Goal: Transaction & Acquisition: Download file/media

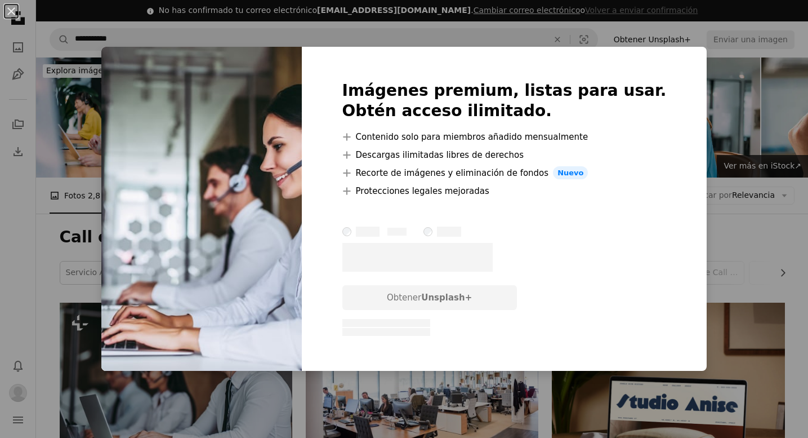
scroll to position [1870, 0]
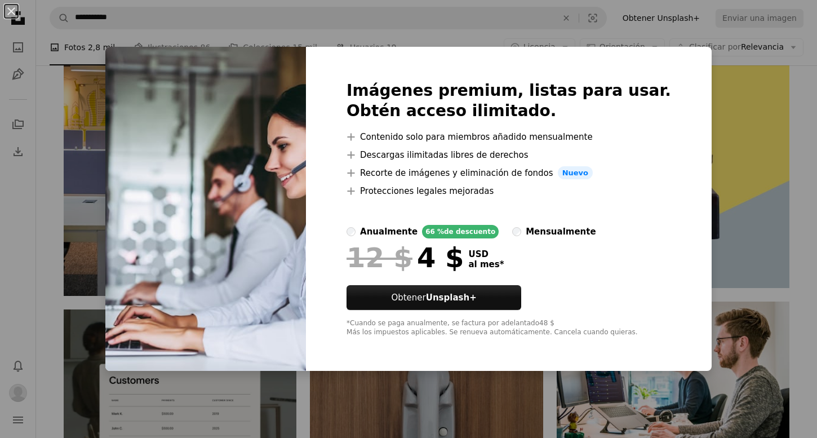
click at [708, 152] on div "An X shape Imágenes premium, listas para usar. Obtén acceso ilimitado. A plus s…" at bounding box center [408, 219] width 817 height 438
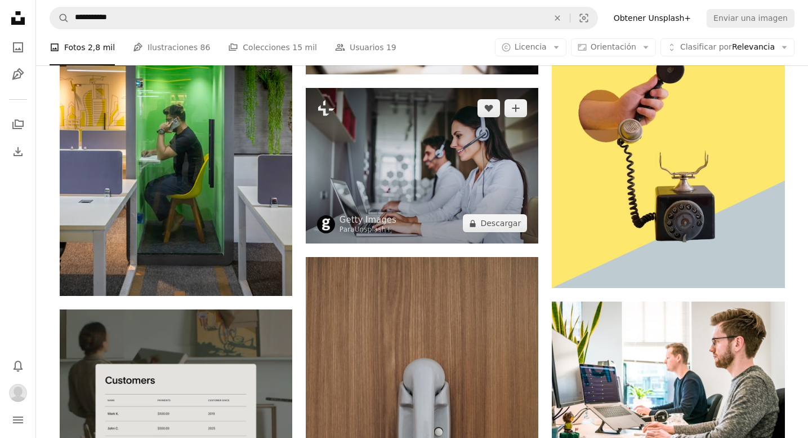
click at [462, 144] on img at bounding box center [422, 165] width 233 height 155
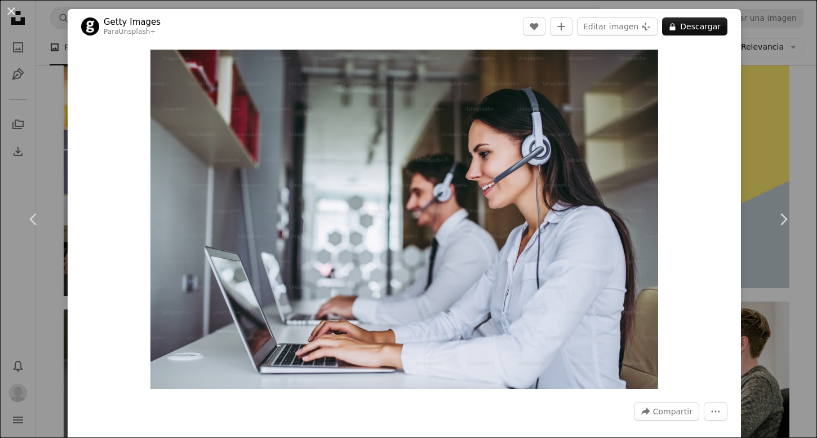
click at [785, 120] on div "An X shape Chevron left Chevron right Getty Images Para Unsplash+ A heart A plu…" at bounding box center [408, 219] width 817 height 438
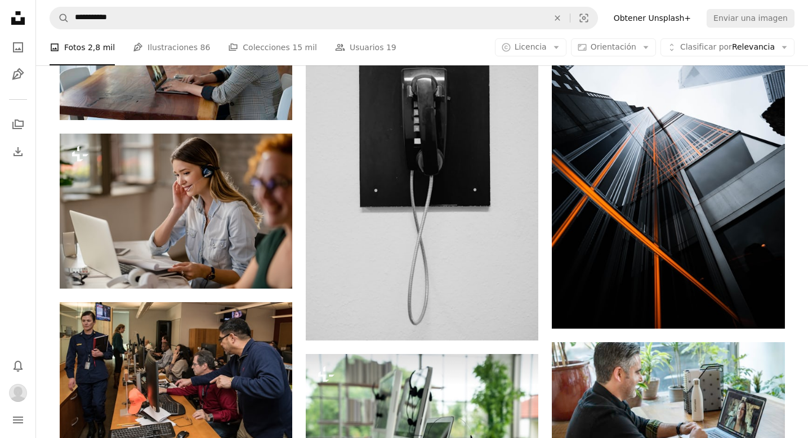
scroll to position [2700, 0]
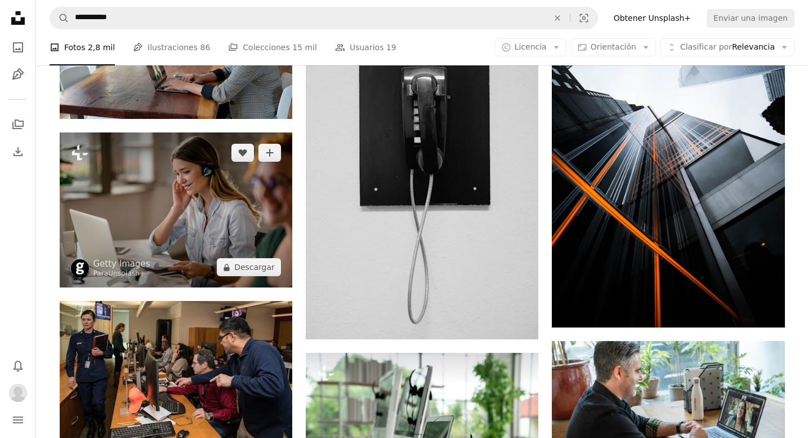
click at [226, 188] on img at bounding box center [176, 209] width 233 height 155
click at [148, 212] on img at bounding box center [176, 209] width 233 height 155
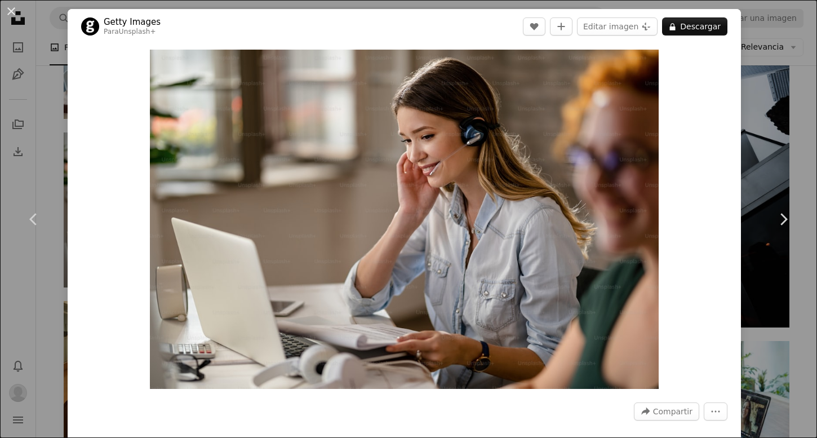
click at [774, 136] on div "An X shape Chevron left Chevron right Getty Images Para Unsplash+ A heart A plu…" at bounding box center [408, 219] width 817 height 438
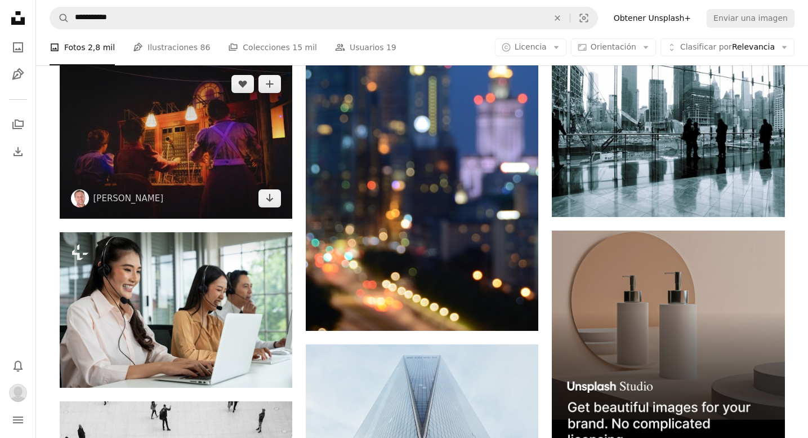
scroll to position [4091, 0]
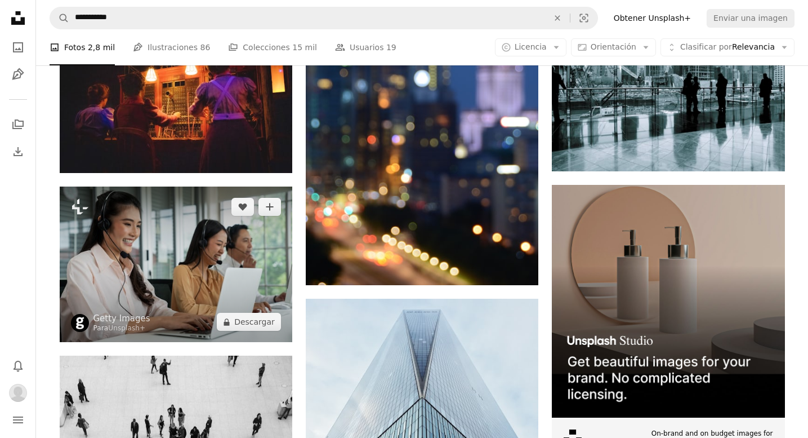
click at [242, 268] on img at bounding box center [176, 263] width 233 height 155
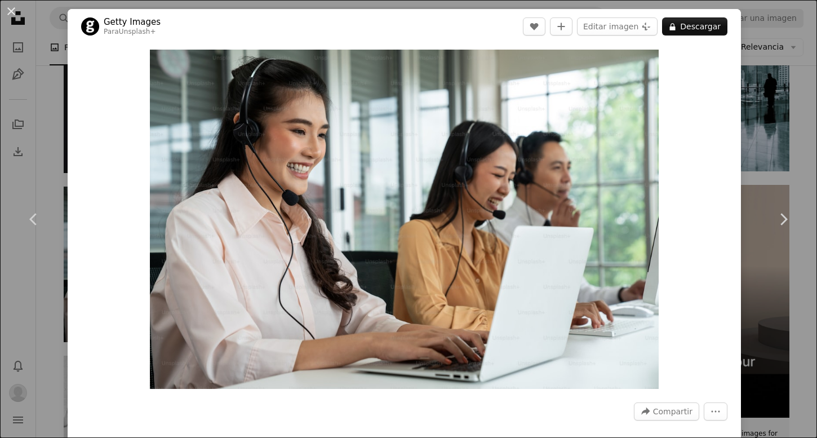
click at [47, 127] on div "An X shape Chevron left Chevron right Getty Images Para Unsplash+ A heart A plu…" at bounding box center [408, 219] width 817 height 438
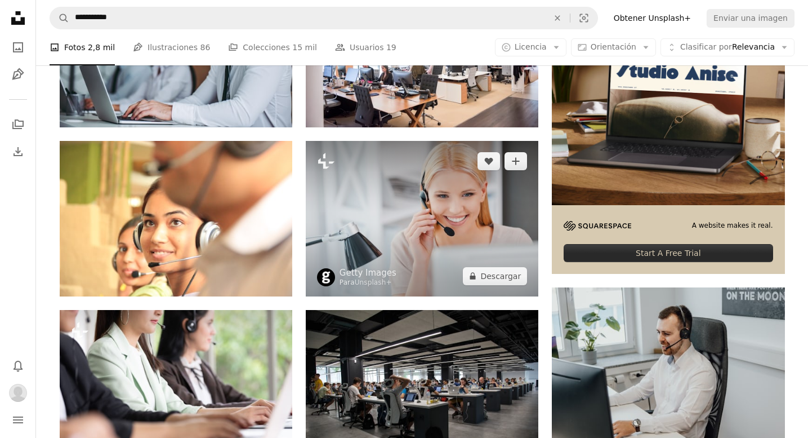
scroll to position [357, 0]
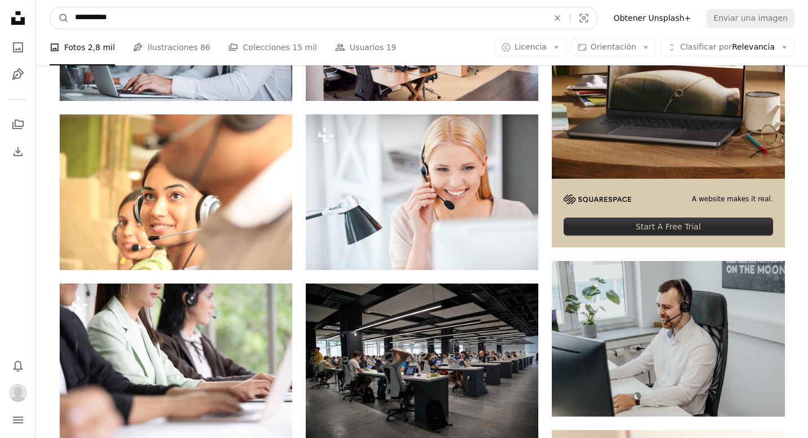
click at [157, 10] on input "**********" at bounding box center [307, 17] width 476 height 21
type input "**********"
click at [50, 7] on button "A magnifying glass" at bounding box center [59, 17] width 19 height 21
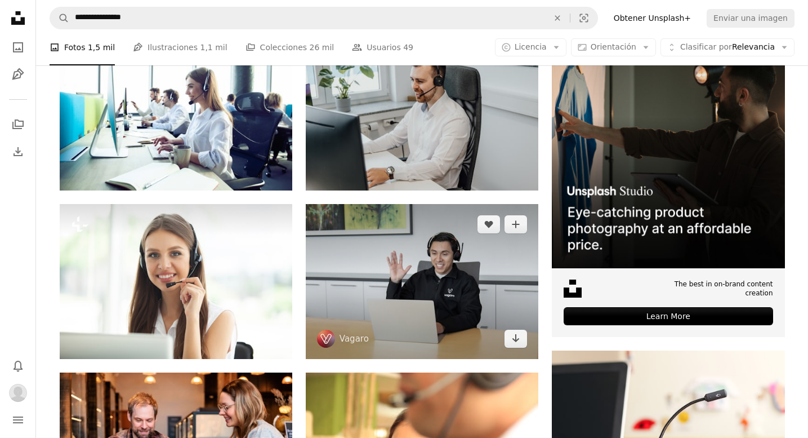
scroll to position [302, 0]
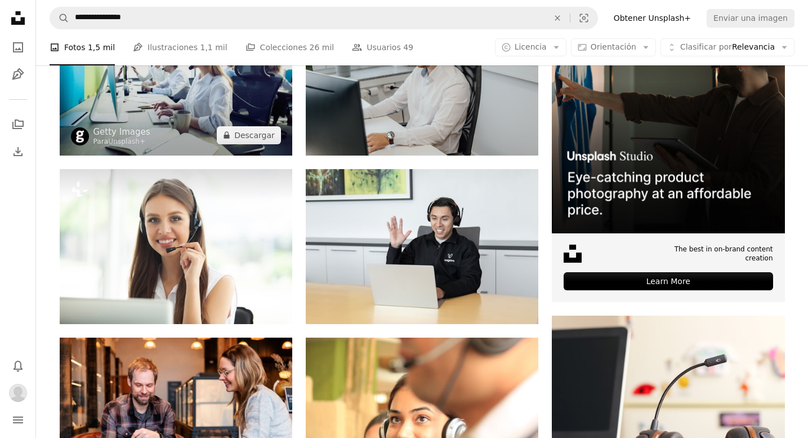
click at [239, 100] on img at bounding box center [176, 77] width 233 height 155
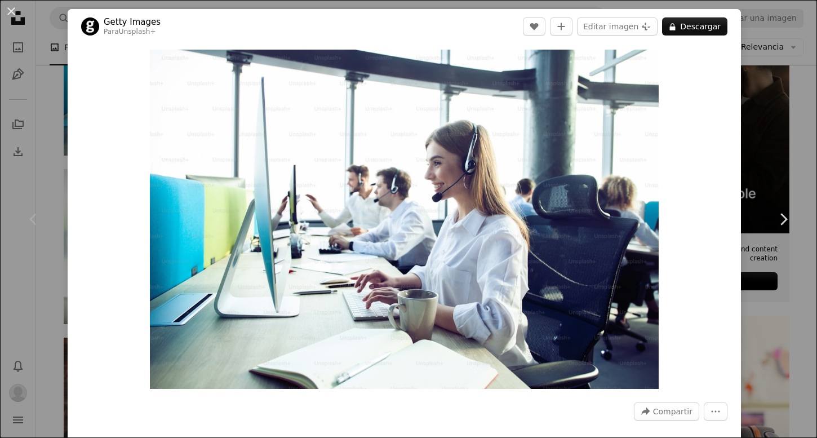
click at [751, 91] on div "An X shape Chevron left Chevron right Getty Images Para Unsplash+ A heart A plu…" at bounding box center [408, 219] width 817 height 438
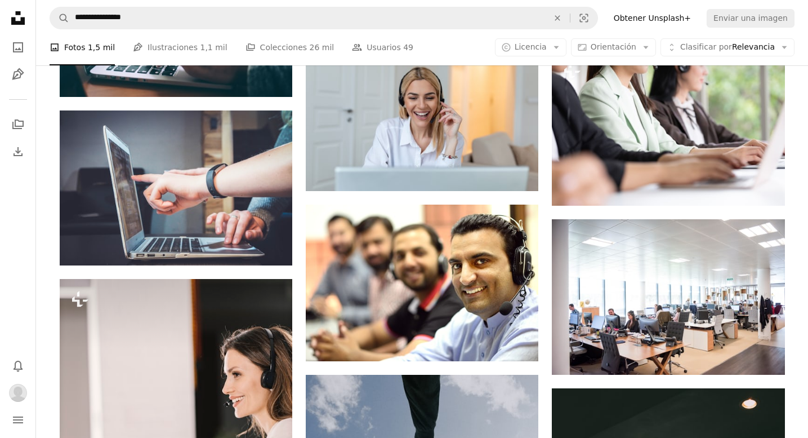
scroll to position [1803, 0]
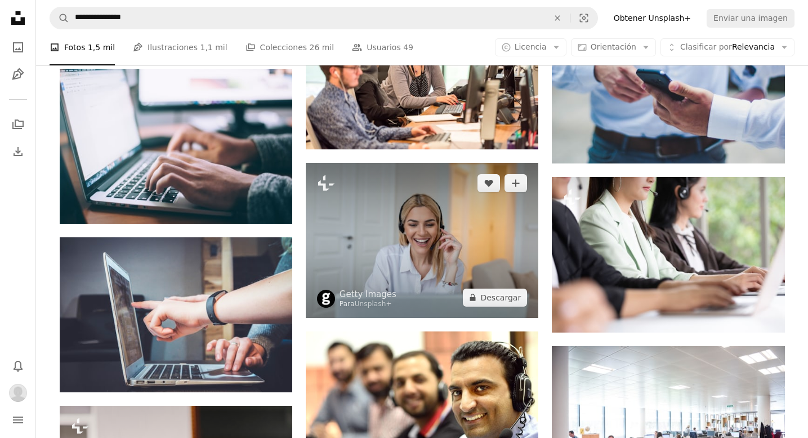
click at [509, 212] on img at bounding box center [422, 240] width 233 height 155
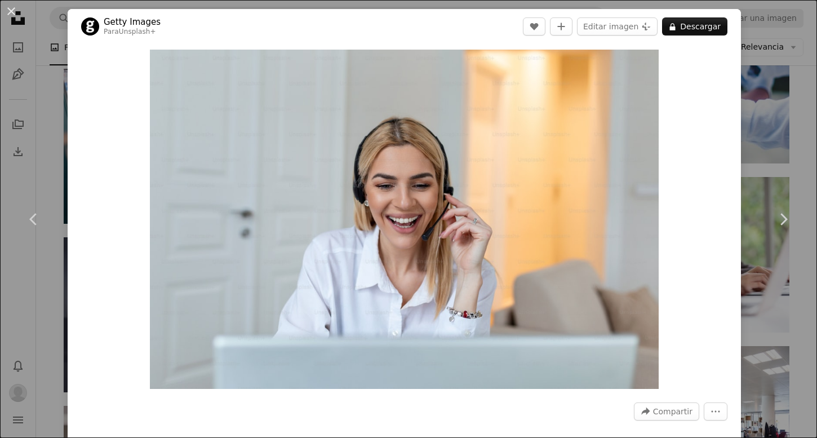
click at [692, 137] on div "Zoom in" at bounding box center [404, 219] width 673 height 350
click at [738, 137] on div "An X shape Chevron left Chevron right Getty Images Para Unsplash+ A heart A plu…" at bounding box center [408, 219] width 817 height 438
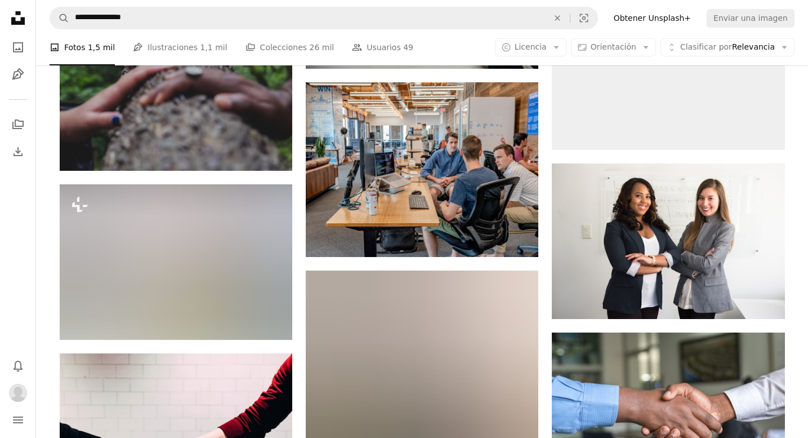
scroll to position [3410, 0]
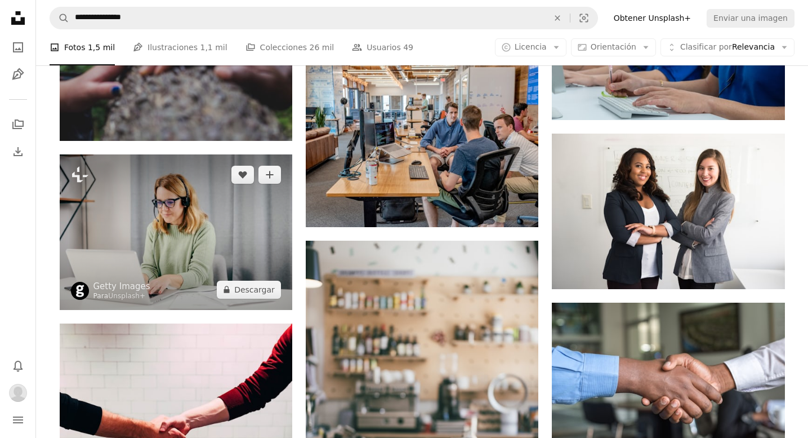
click at [203, 211] on img at bounding box center [176, 231] width 233 height 155
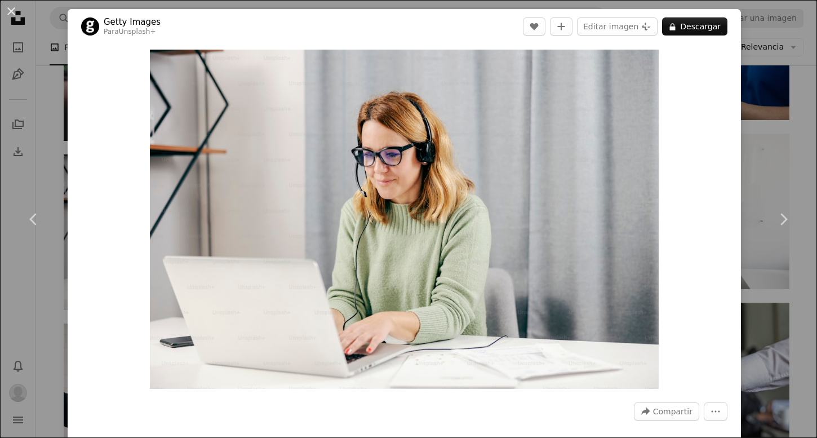
click at [759, 88] on div "An X shape Chevron left Chevron right Getty Images Para Unsplash+ A heart A plu…" at bounding box center [408, 219] width 817 height 438
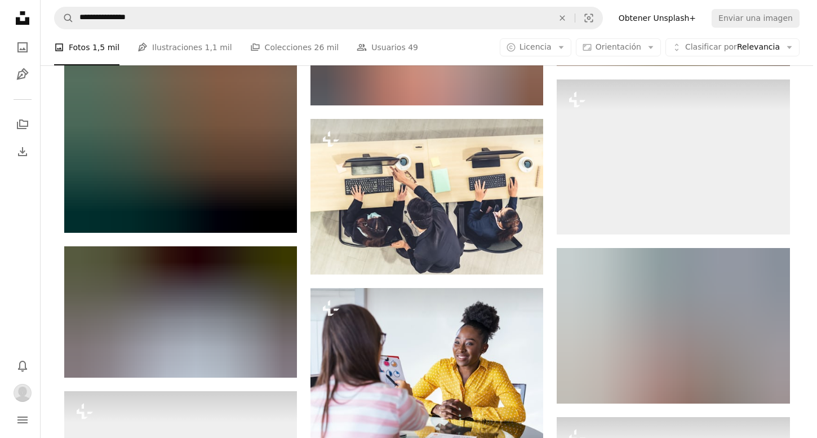
scroll to position [16992, 0]
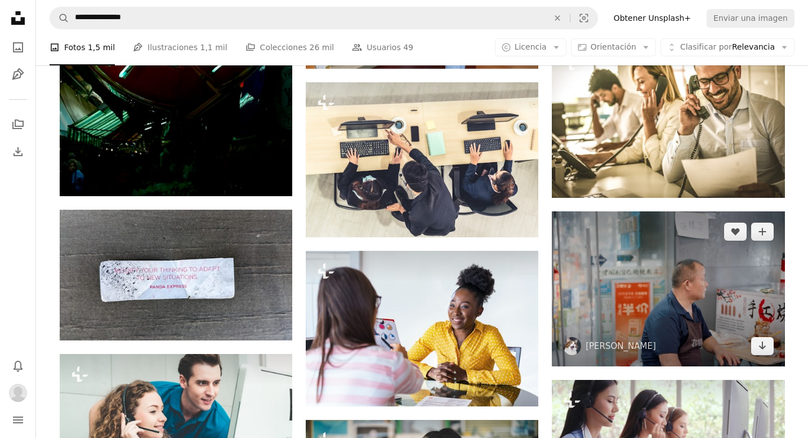
click at [583, 215] on img at bounding box center [668, 288] width 233 height 155
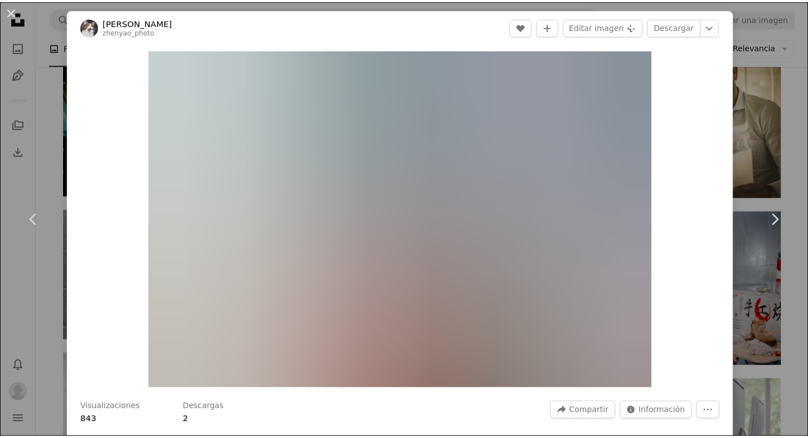
scroll to position [61, 0]
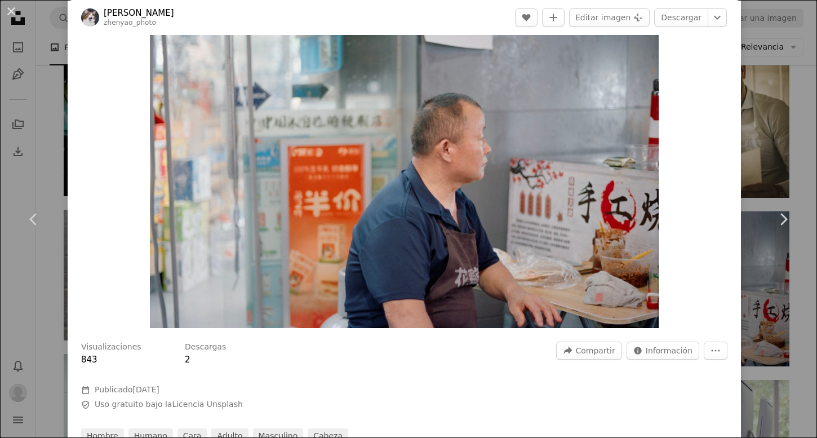
click at [731, 154] on div "Zoom in" at bounding box center [404, 158] width 673 height 350
click at [751, 142] on div "An X shape Chevron left Chevron right [PERSON_NAME] A heart A plus sign Editar …" at bounding box center [408, 219] width 817 height 438
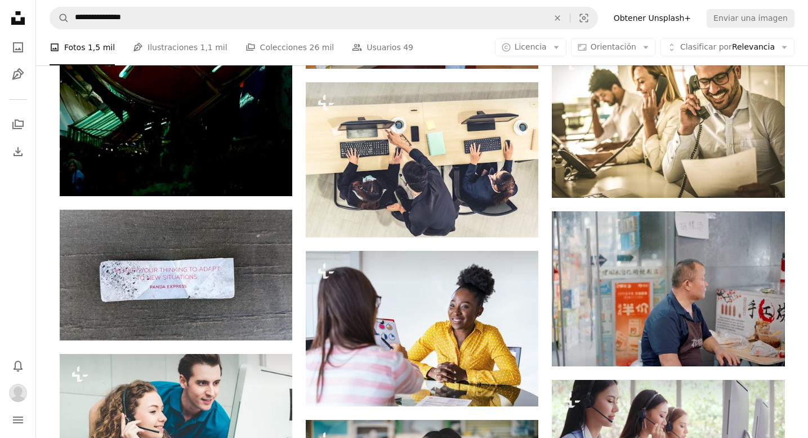
scroll to position [17439, 0]
